Goal: Task Accomplishment & Management: Manage account settings

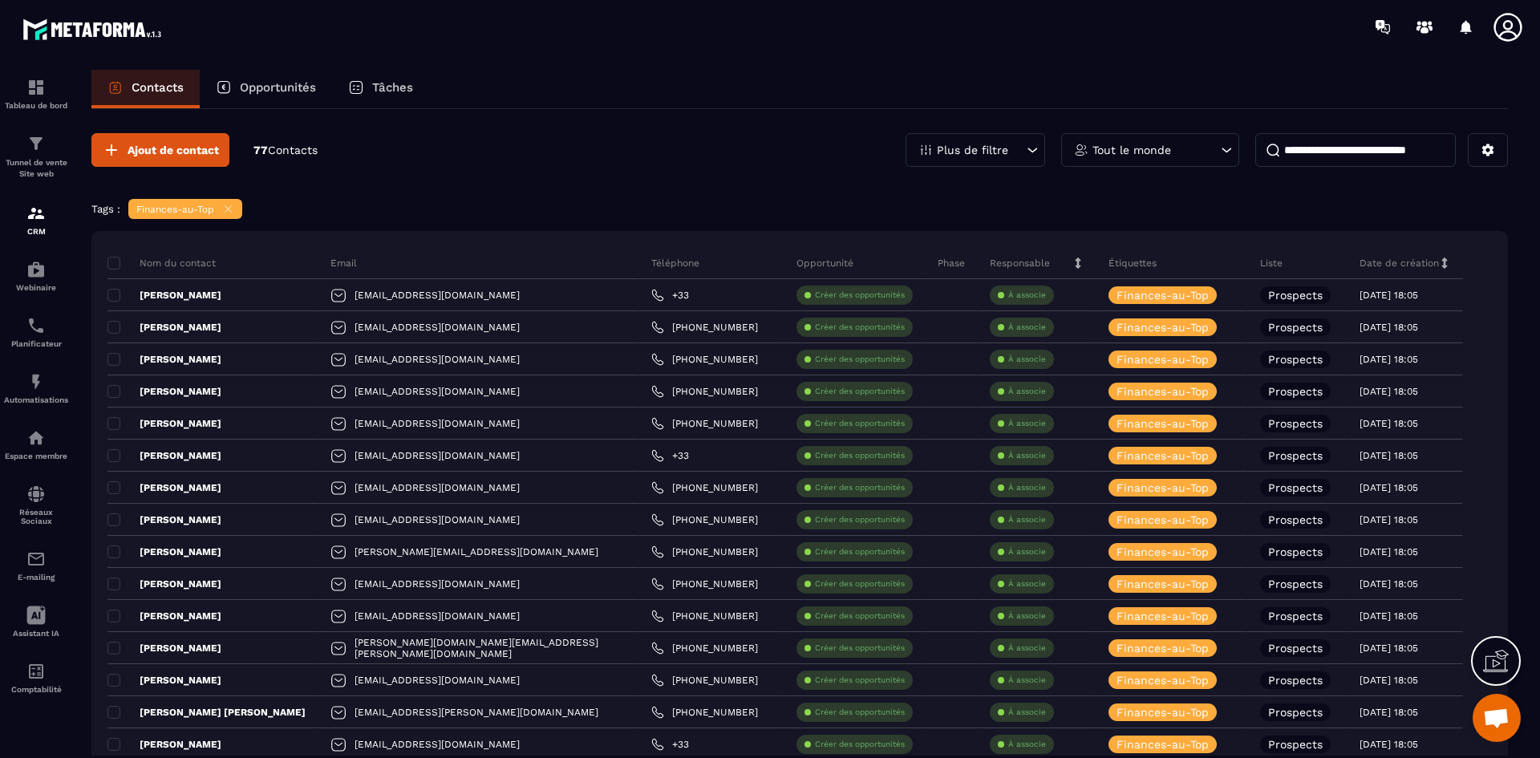
scroll to position [945, 0]
click at [228, 209] on icon at bounding box center [228, 209] width 12 height 12
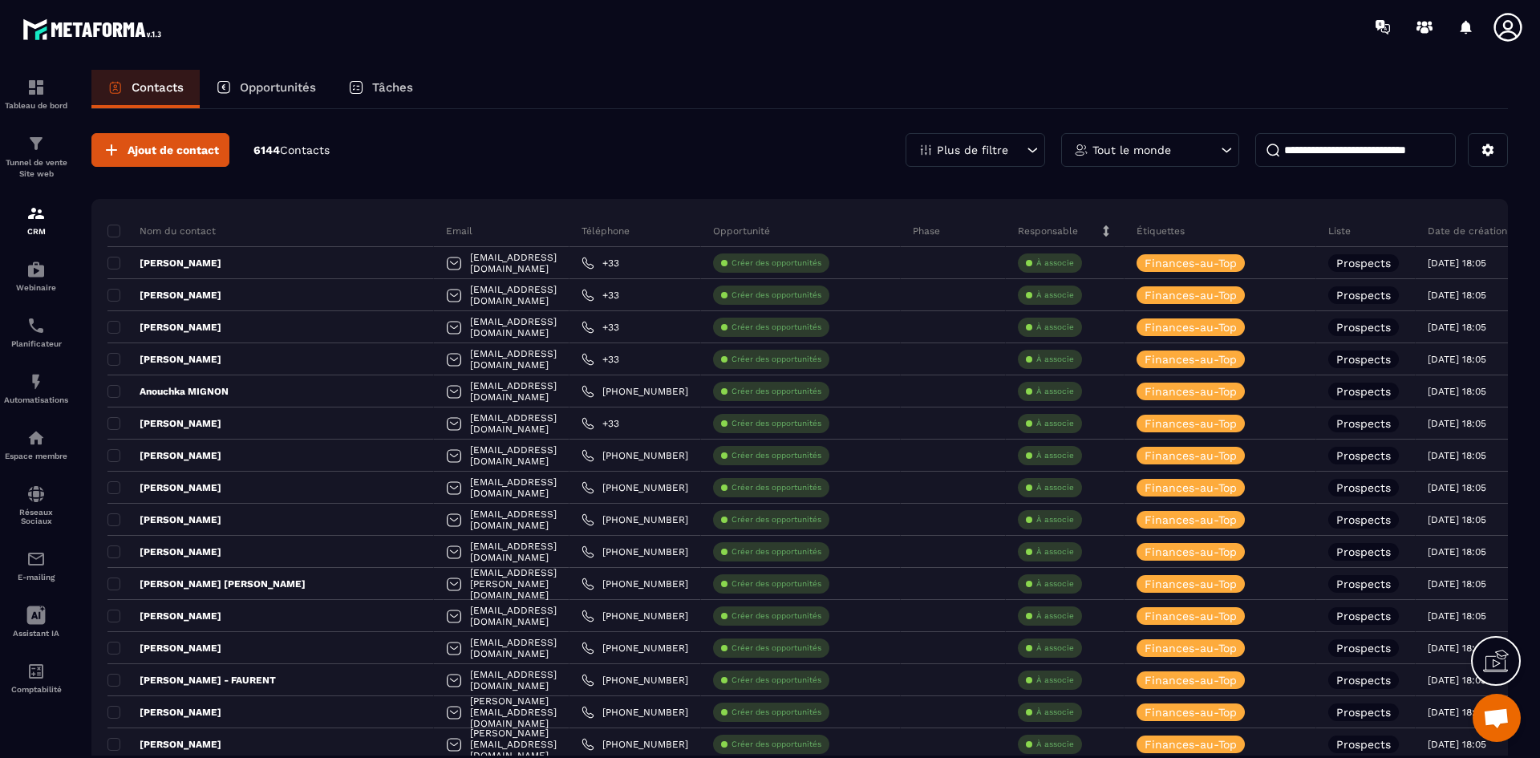
click at [1034, 150] on icon at bounding box center [1032, 150] width 16 height 16
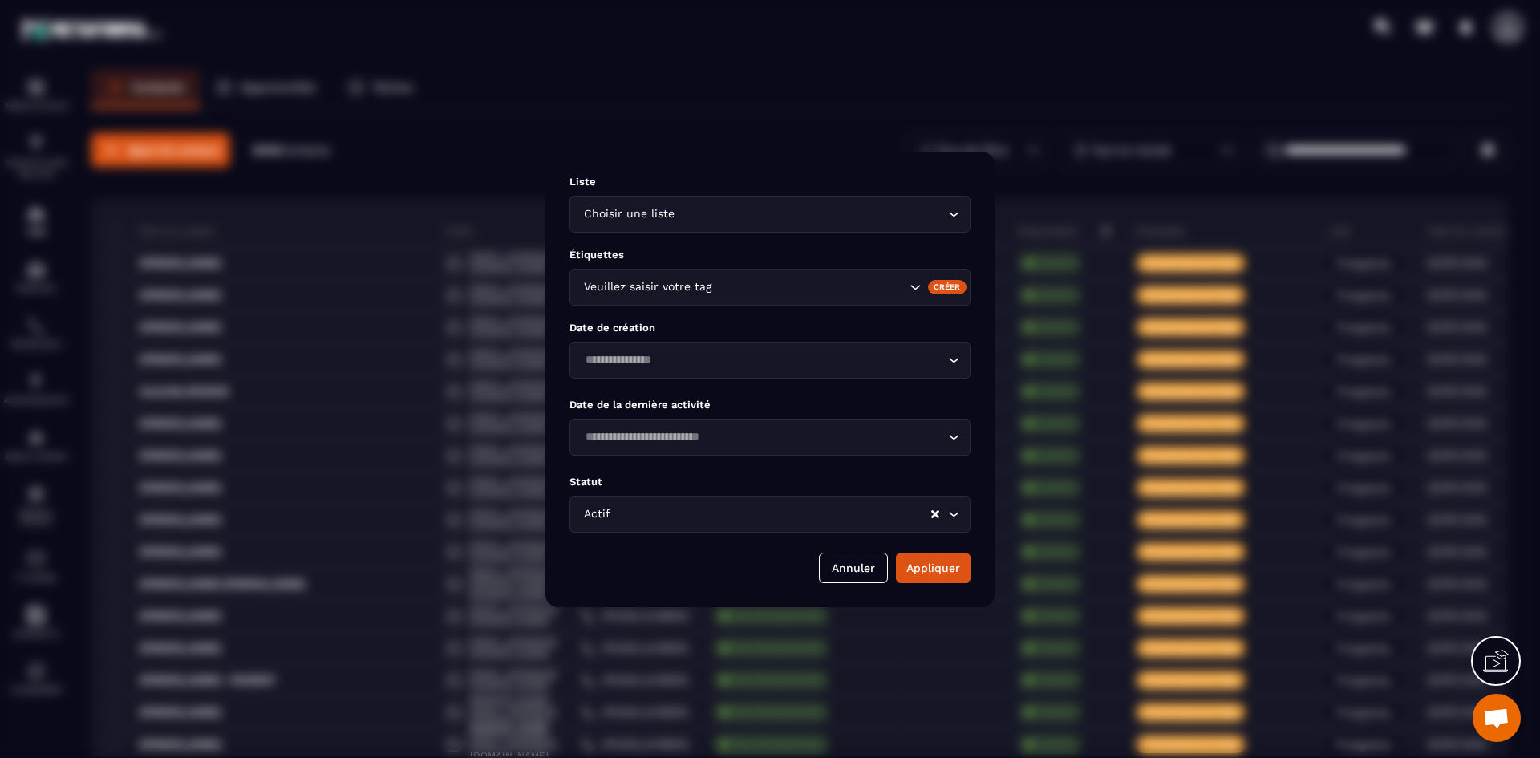
click at [914, 286] on icon "Search for option" at bounding box center [915, 287] width 16 height 16
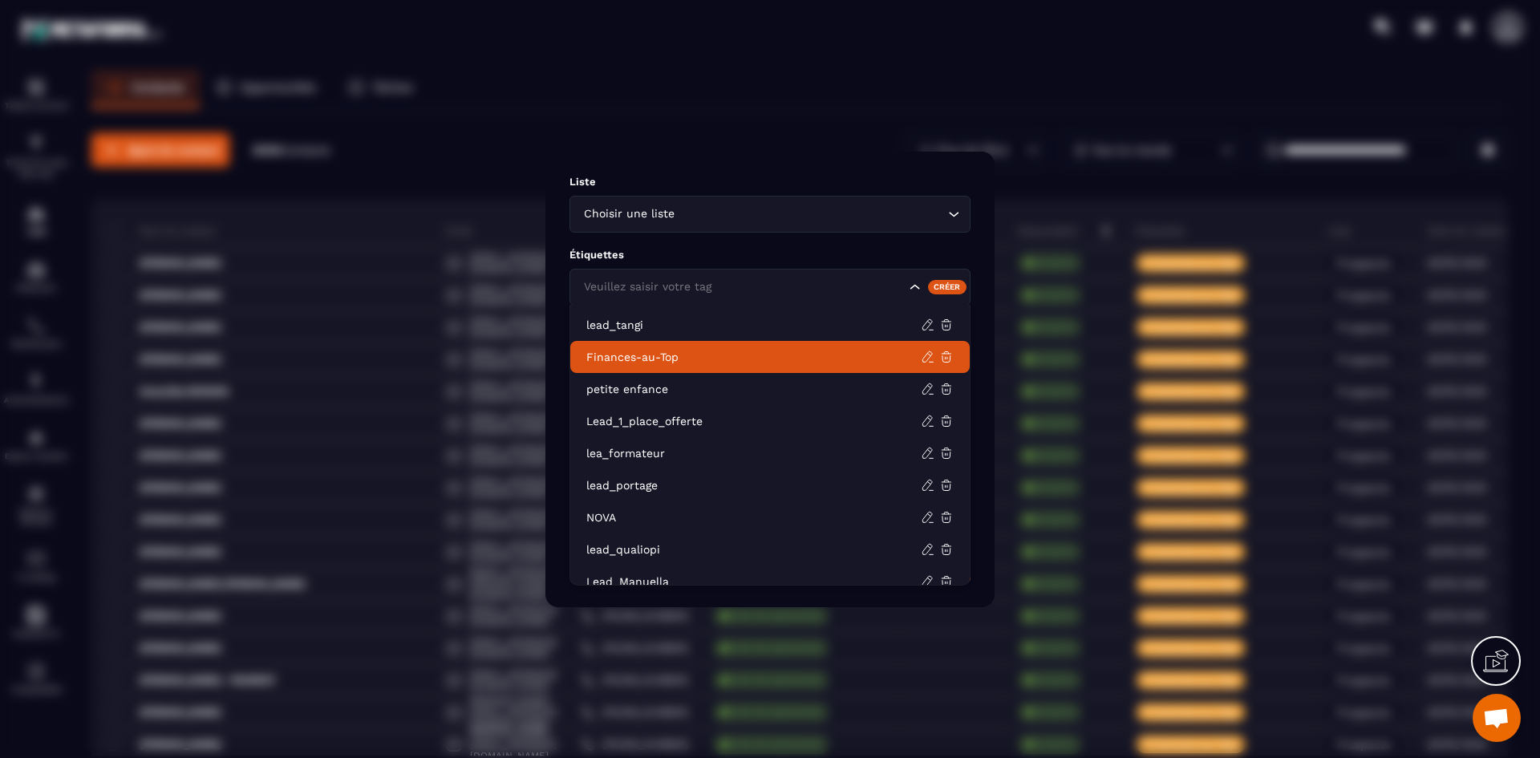
click at [745, 363] on p "Finances-au-Top" at bounding box center [753, 357] width 335 height 16
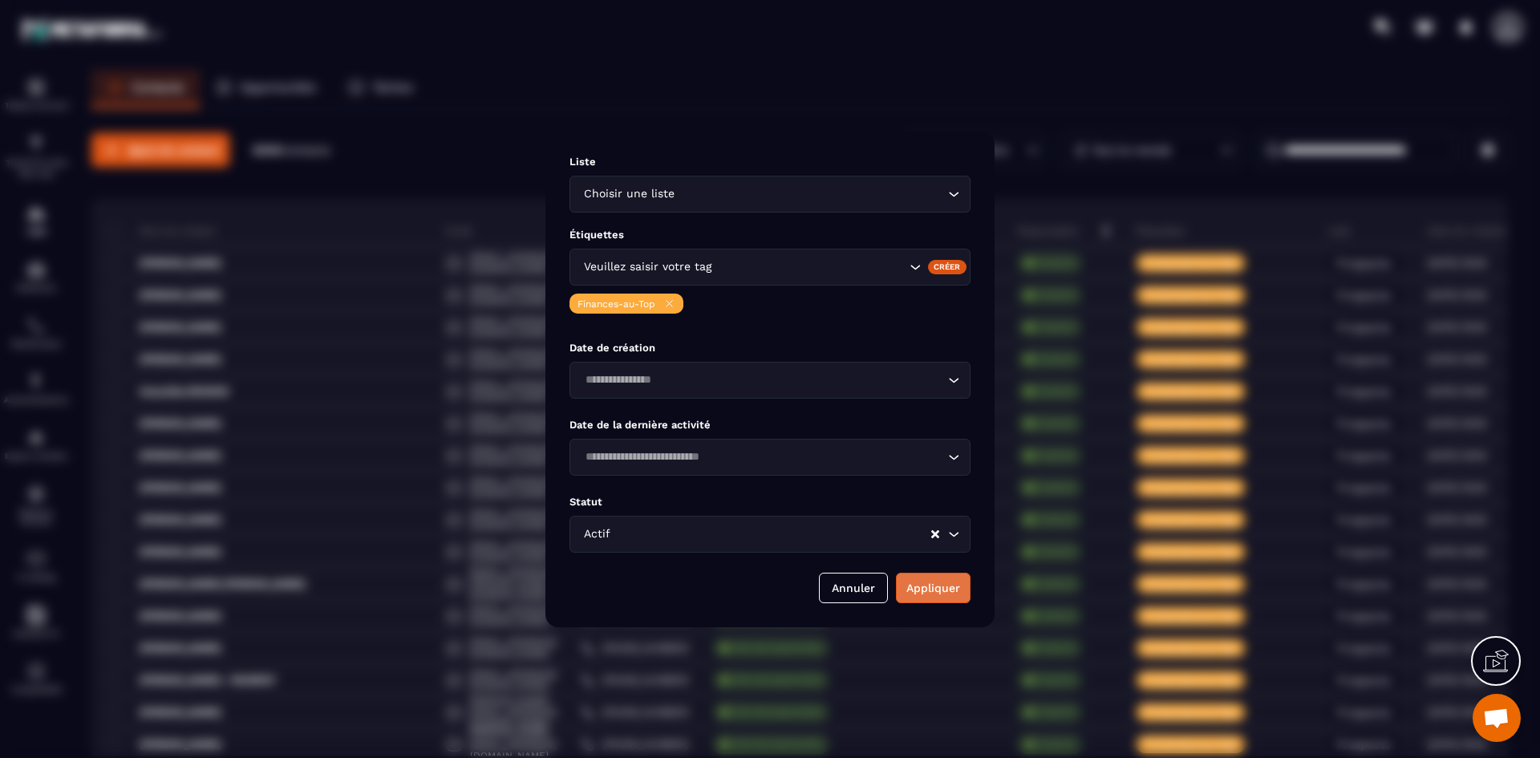
click at [932, 583] on button "Appliquer" at bounding box center [933, 588] width 75 height 30
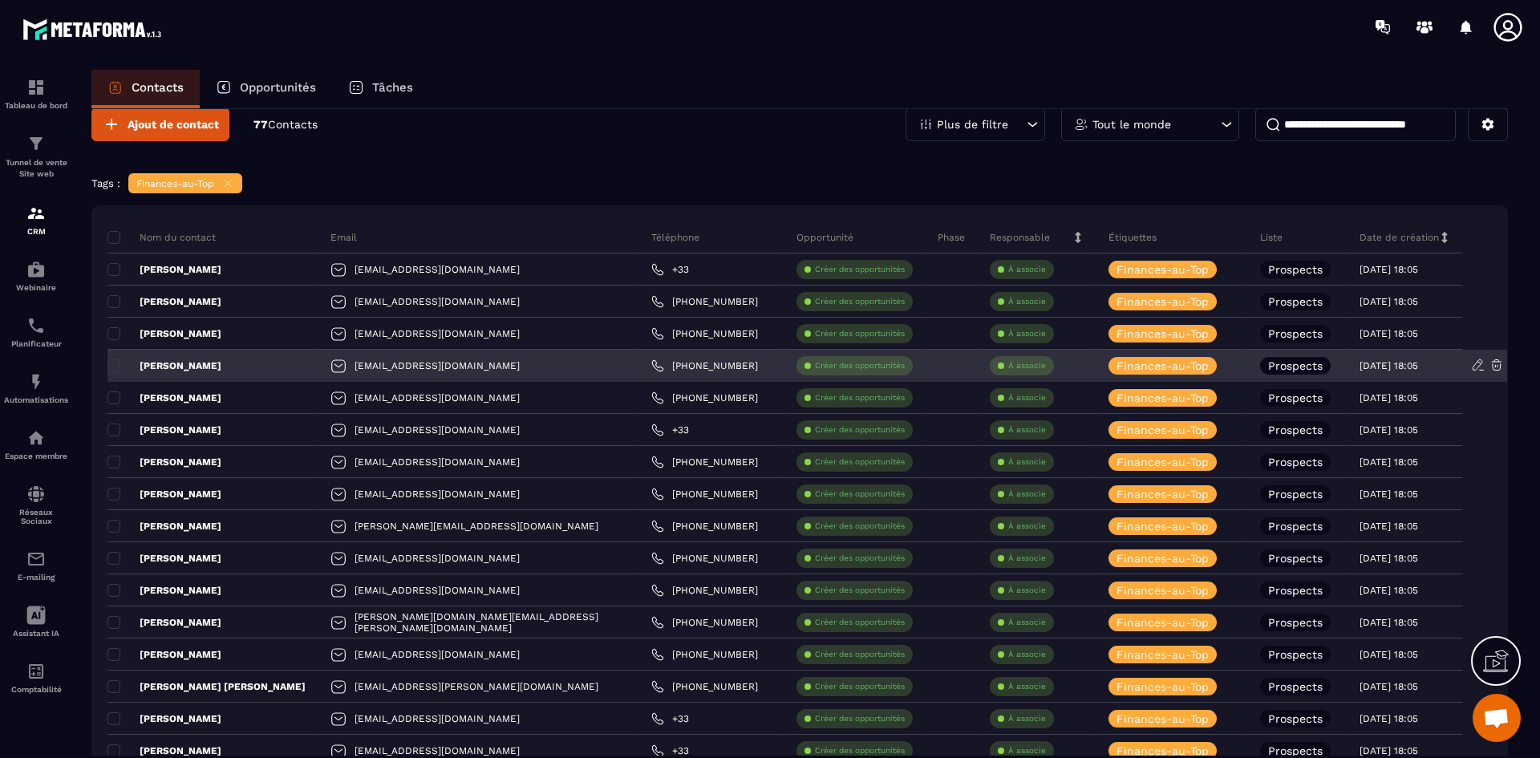
scroll to position [0, 0]
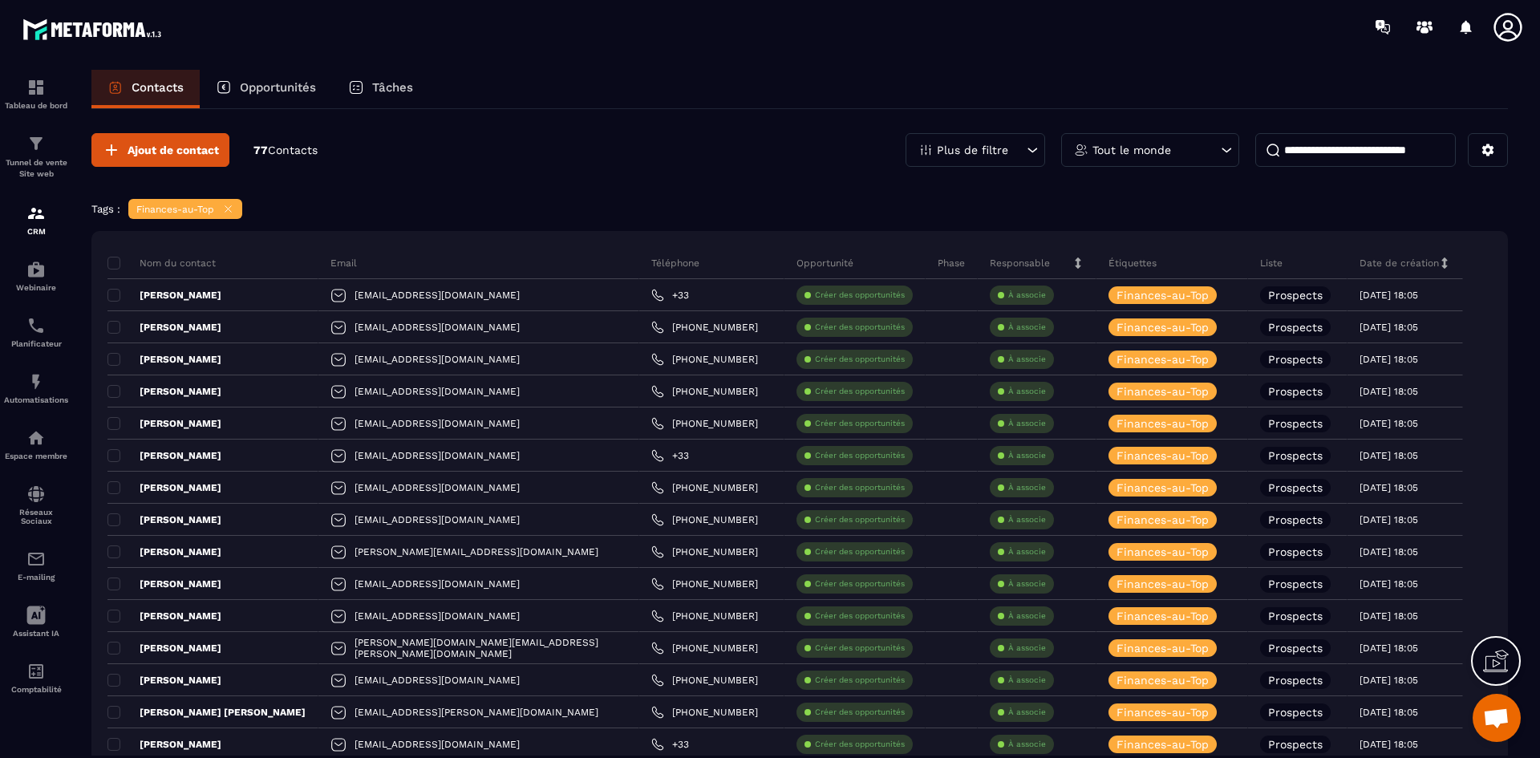
click at [1227, 153] on icon at bounding box center [1227, 150] width 16 height 16
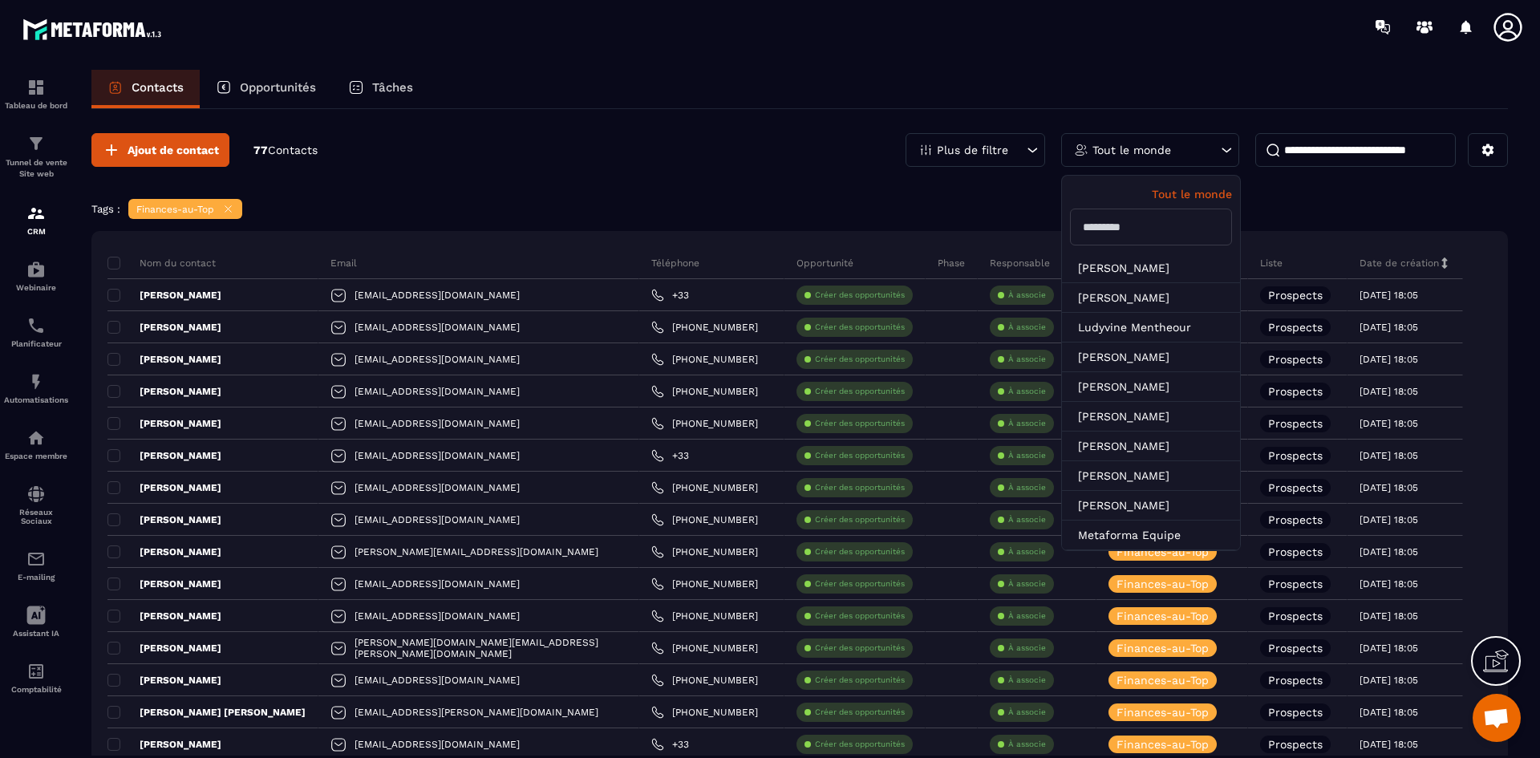
click at [779, 136] on div "Ajout de contact 77 Contacts Plus de filtre Tout le monde Tout le monde [PERSON…" at bounding box center [799, 150] width 1417 height 34
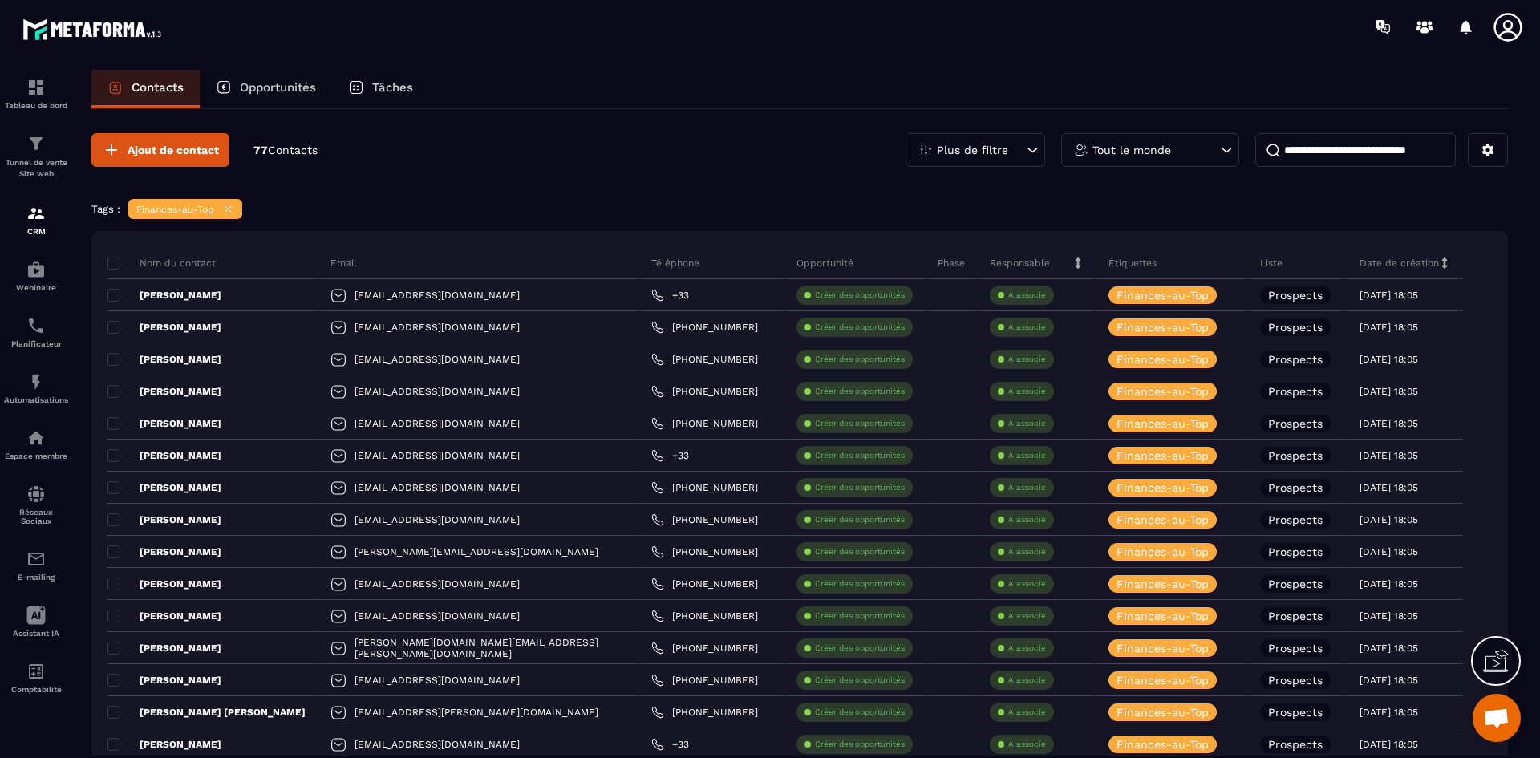
click at [1027, 147] on icon at bounding box center [1032, 150] width 16 height 16
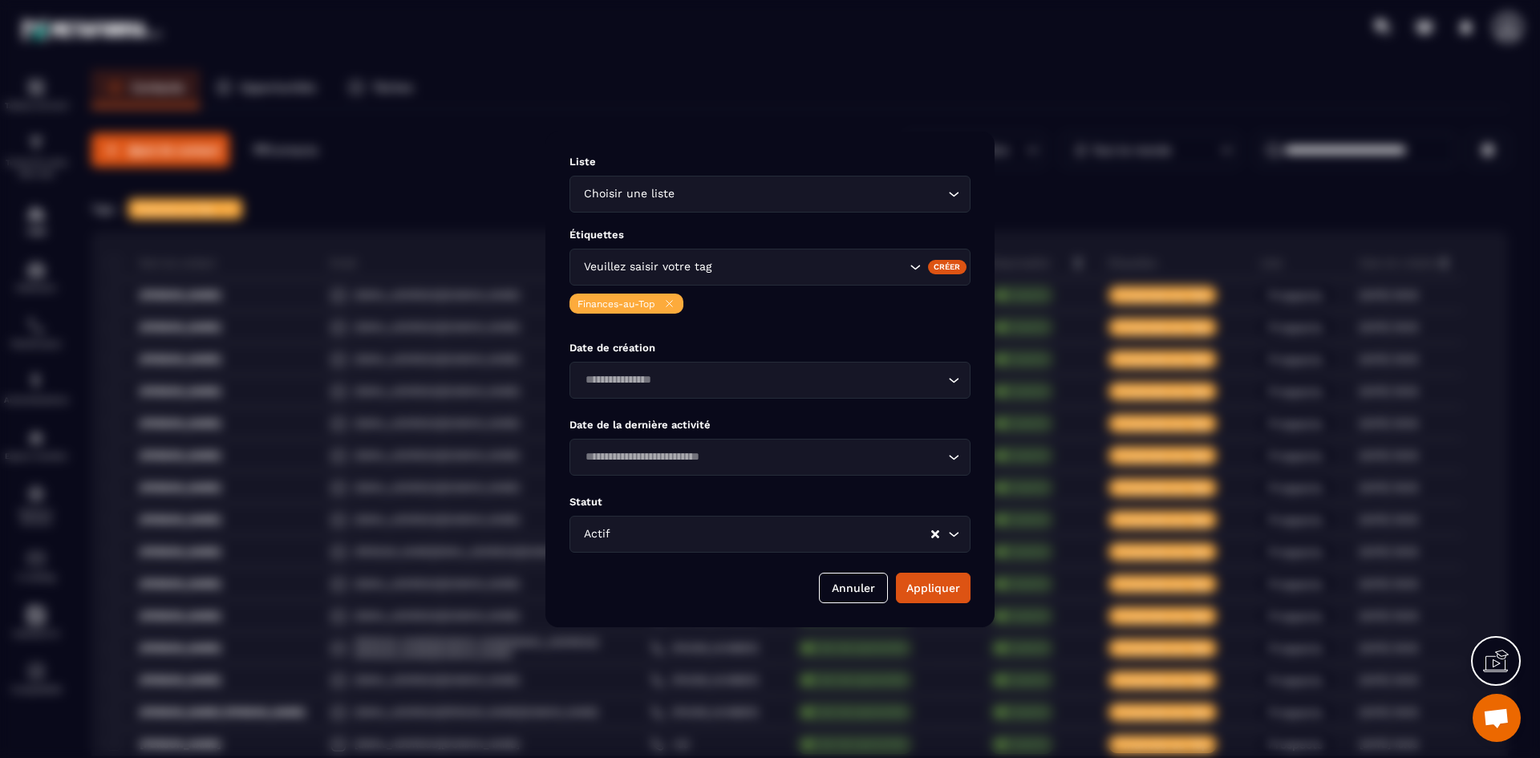
click at [827, 124] on div "Modal window" at bounding box center [770, 379] width 1540 height 758
click at [873, 583] on button "Annuler" at bounding box center [853, 588] width 69 height 30
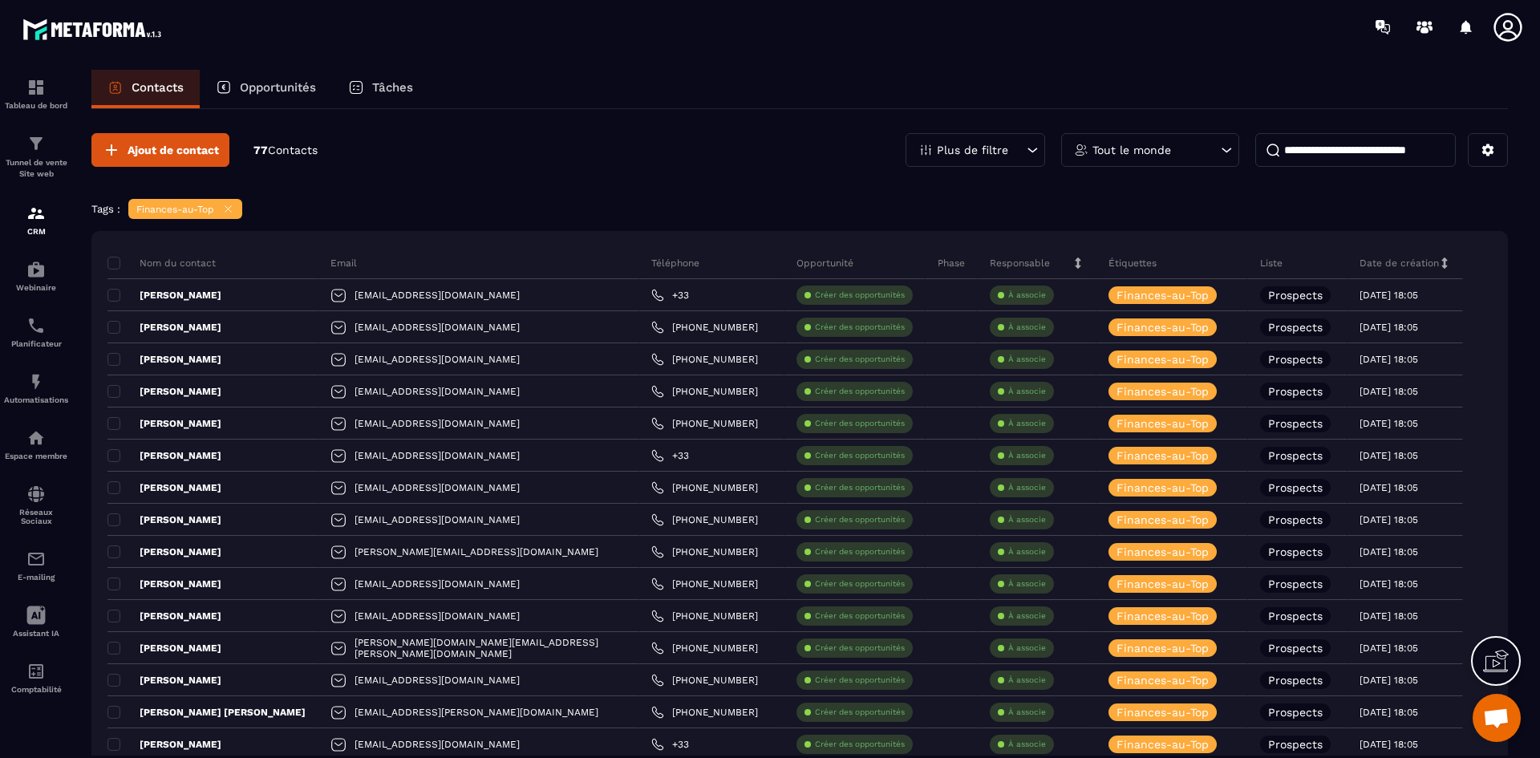
click at [1221, 152] on icon at bounding box center [1227, 150] width 16 height 16
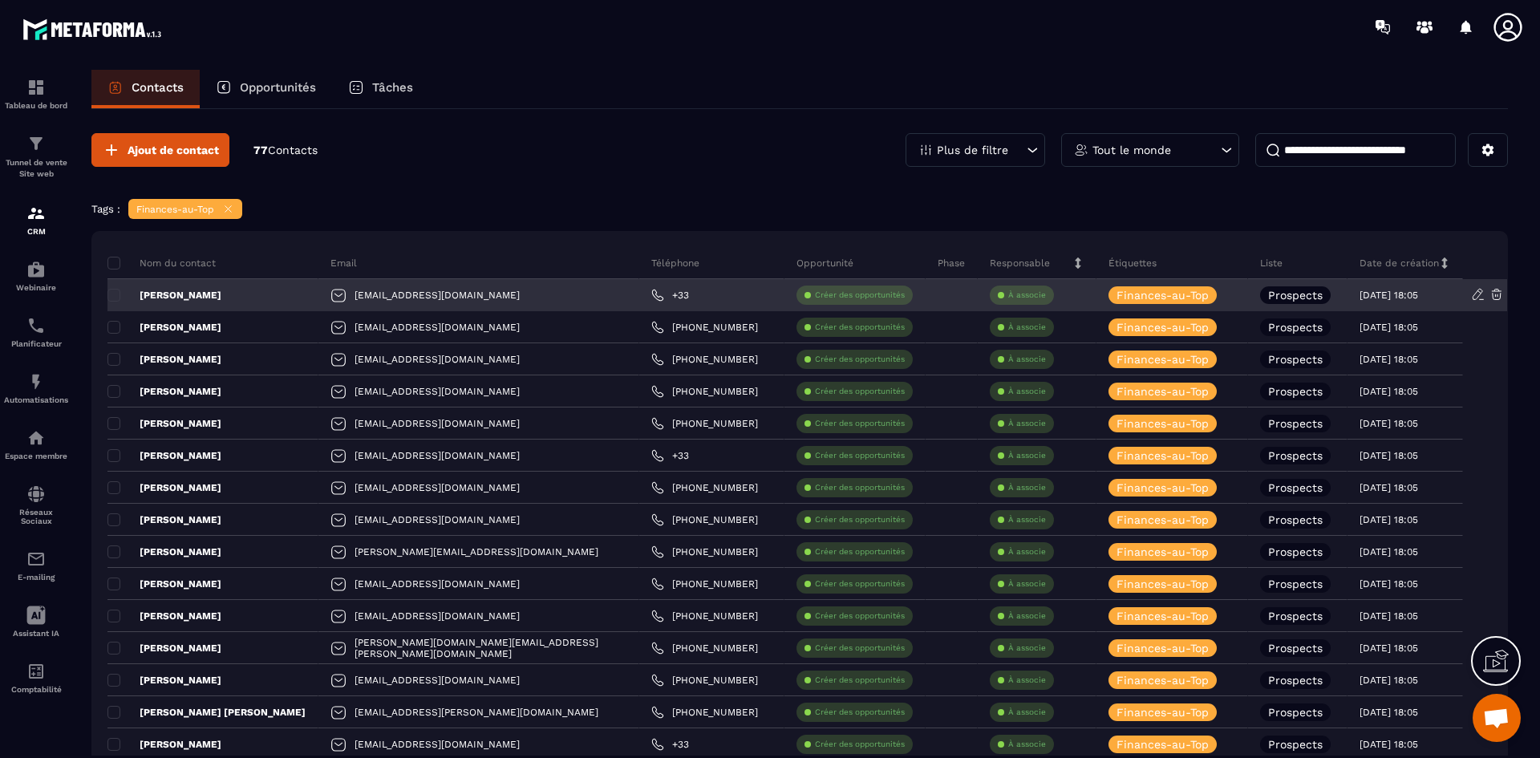
click at [1008, 298] on p "À associe" at bounding box center [1027, 295] width 38 height 11
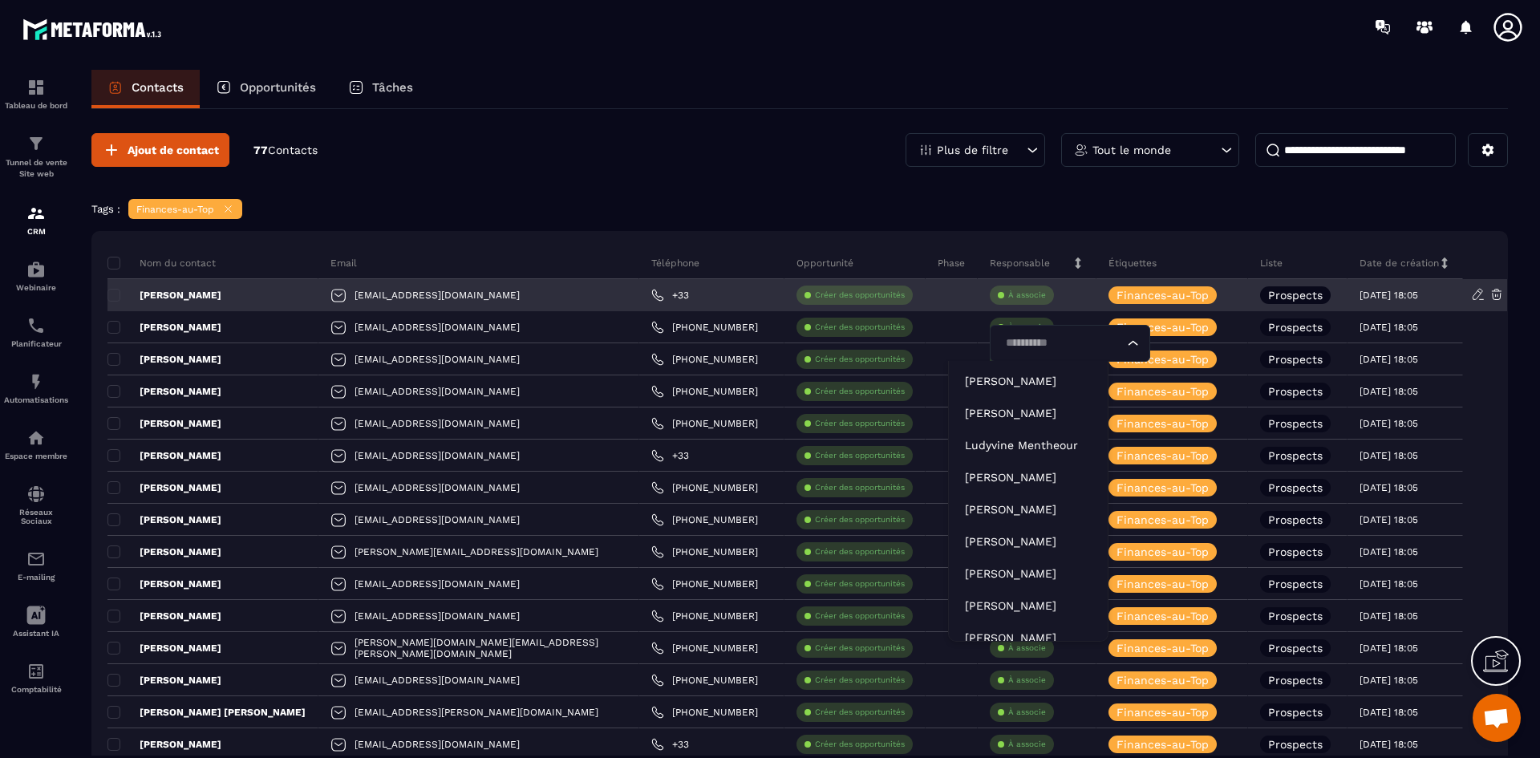
click at [1012, 349] on input "Search for option" at bounding box center [1062, 344] width 124 height 18
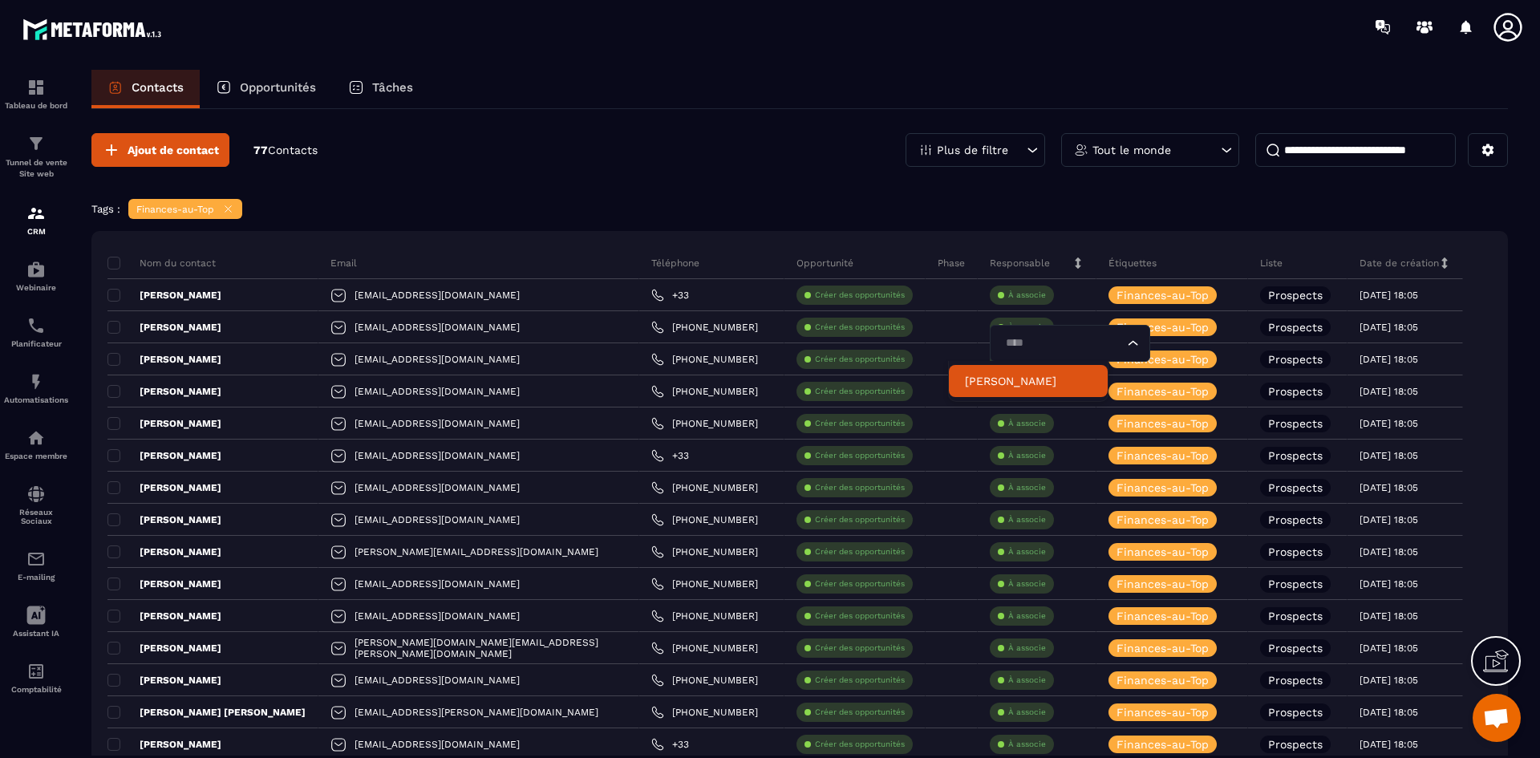
type input "****"
click at [930, 213] on div "Tags : Finances-au-Top" at bounding box center [799, 211] width 1417 height 24
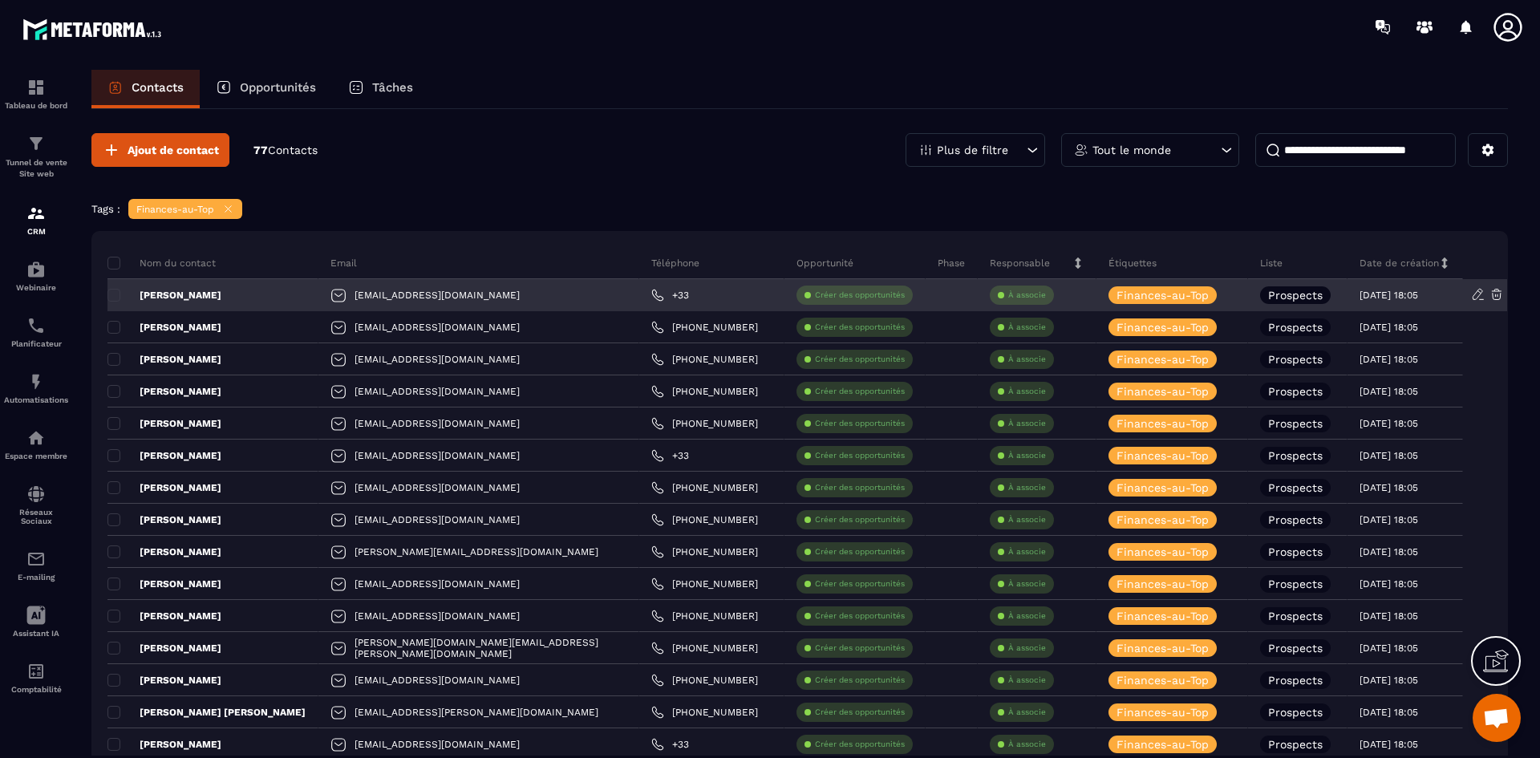
click at [199, 291] on p "[PERSON_NAME]" at bounding box center [164, 295] width 114 height 13
